Goal: Task Accomplishment & Management: Manage account settings

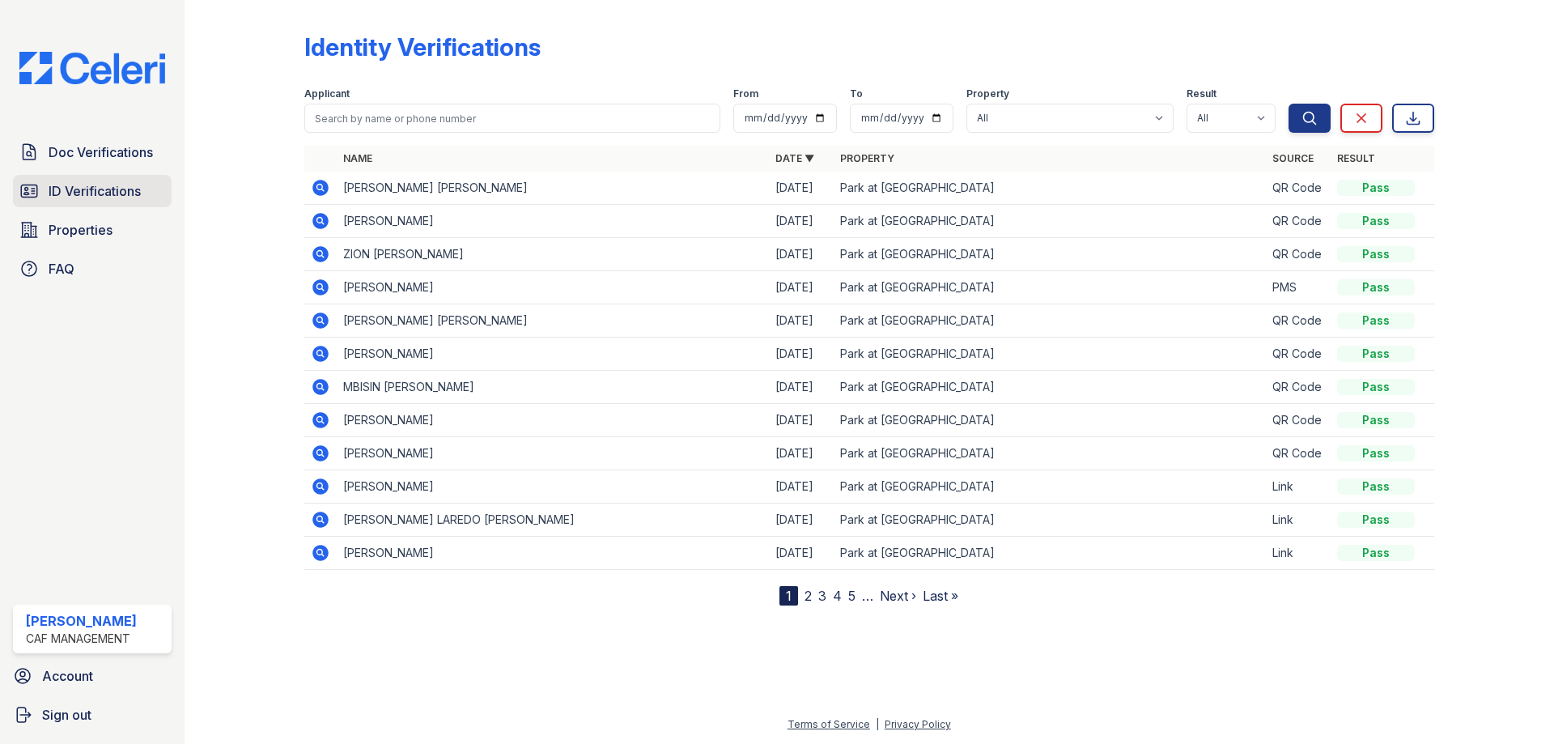
click at [124, 183] on span "ID Verifications" at bounding box center [95, 190] width 92 height 19
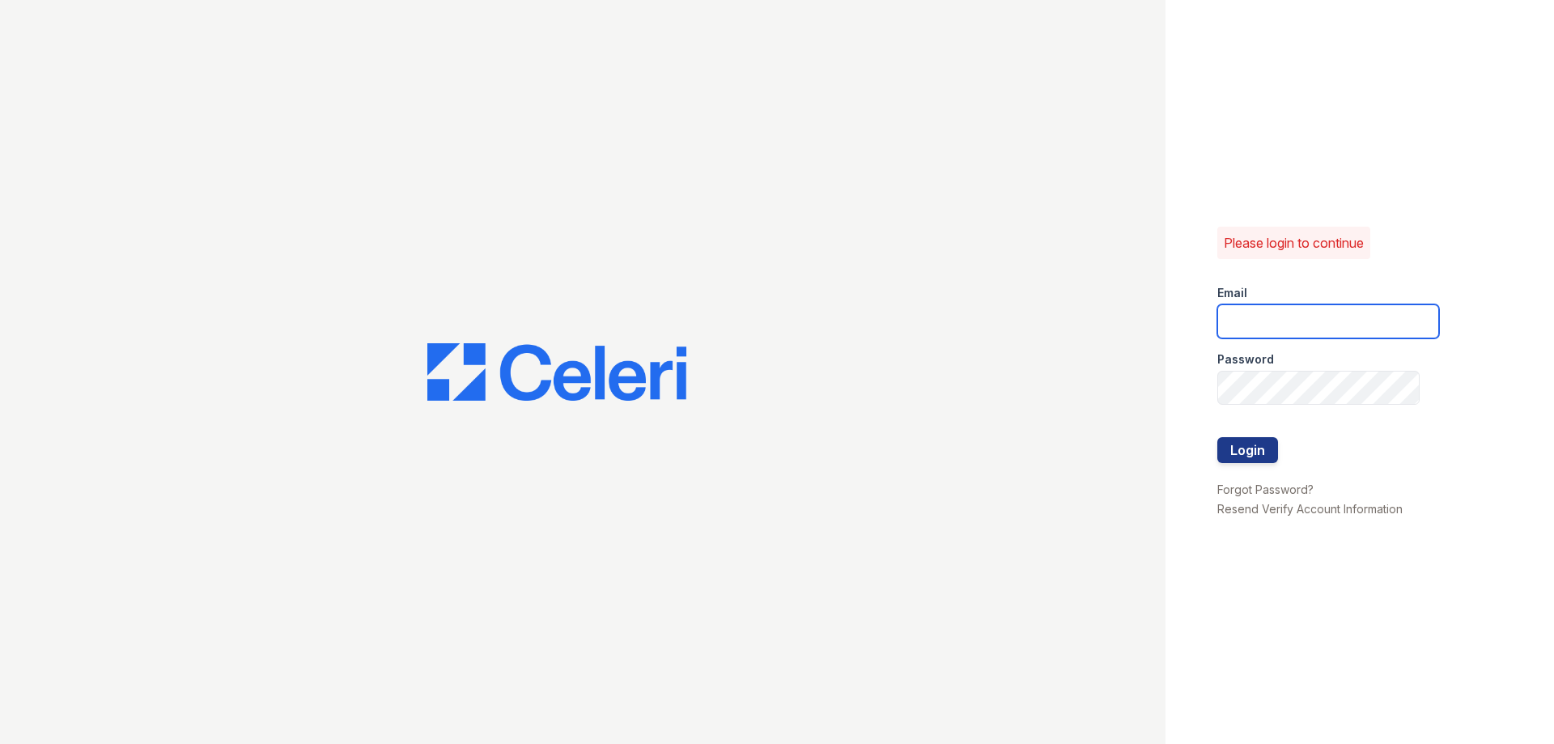
type input "[DOMAIN_NAME][EMAIL_ADDRESS][DOMAIN_NAME]"
click at [1236, 456] on button "Login" at bounding box center [1248, 450] width 61 height 26
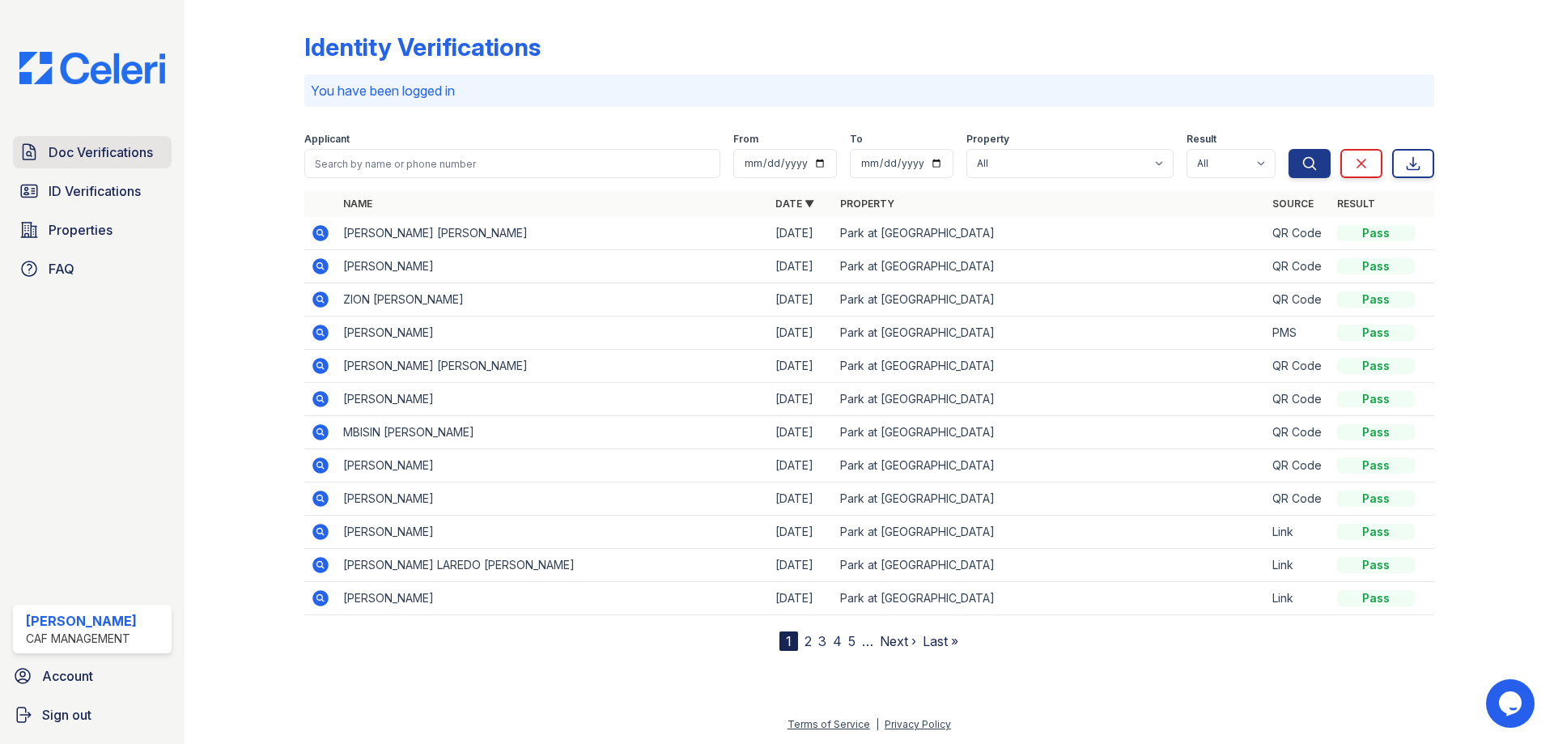
click at [165, 166] on link "Doc Verifications" at bounding box center [92, 152] width 159 height 32
